Goal: Find specific page/section: Find specific page/section

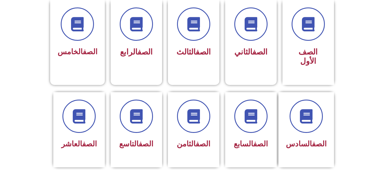
scroll to position [161, 0]
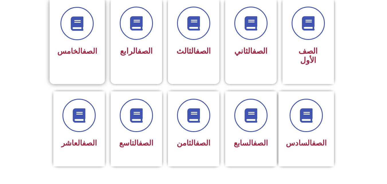
click at [83, 41] on div "الصف الخامس" at bounding box center [77, 33] width 40 height 52
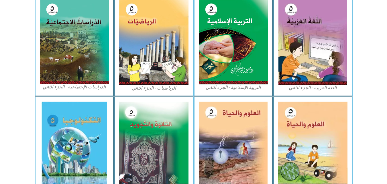
scroll to position [290, 0]
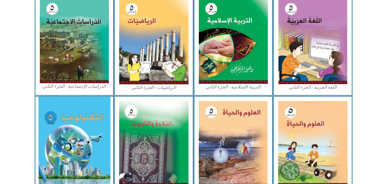
click at [80, 147] on img at bounding box center [74, 143] width 72 height 94
click at [81, 122] on img at bounding box center [74, 143] width 72 height 94
